Goal: Task Accomplishment & Management: Complete application form

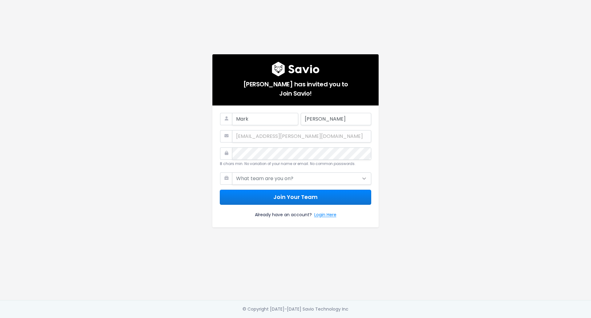
type input "[PERSON_NAME]"
click at [261, 175] on select "What team are you on? Support Product Sales Customer Success Marketing Other" at bounding box center [301, 178] width 139 height 12
click at [232, 172] on select "What team are you on? Support Product Sales Customer Success Marketing Other" at bounding box center [301, 178] width 139 height 12
click at [333, 176] on select "What team are you on? Support Product Sales Customer Success Marketing Other" at bounding box center [301, 178] width 139 height 12
click at [335, 177] on select "What team are you on? Support Product Sales Customer Success Marketing Other" at bounding box center [301, 178] width 139 height 12
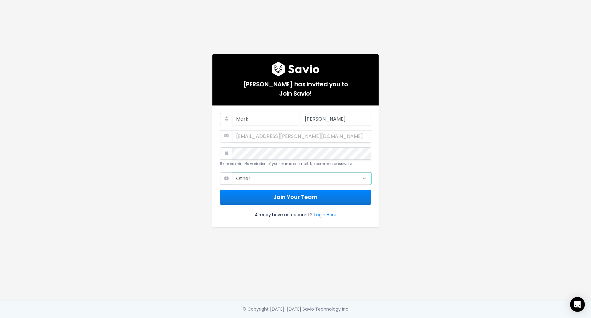
click at [335, 177] on select "What team are you on? Support Product Sales Customer Success Marketing Other" at bounding box center [301, 178] width 139 height 12
select select "SUPPORT"
click at [232, 172] on select "What team are you on? Support Product Sales Customer Success Marketing Other" at bounding box center [301, 178] width 139 height 12
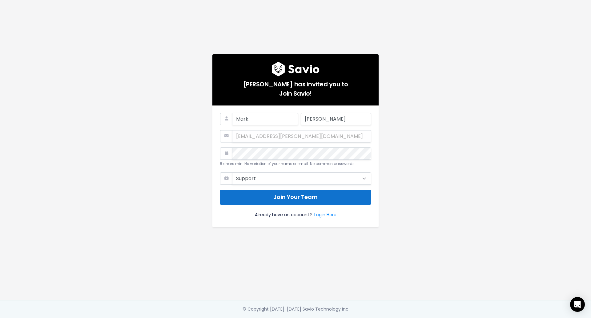
click at [289, 194] on button "Join Your Team" at bounding box center [296, 196] width 152 height 15
